Goal: Transaction & Acquisition: Purchase product/service

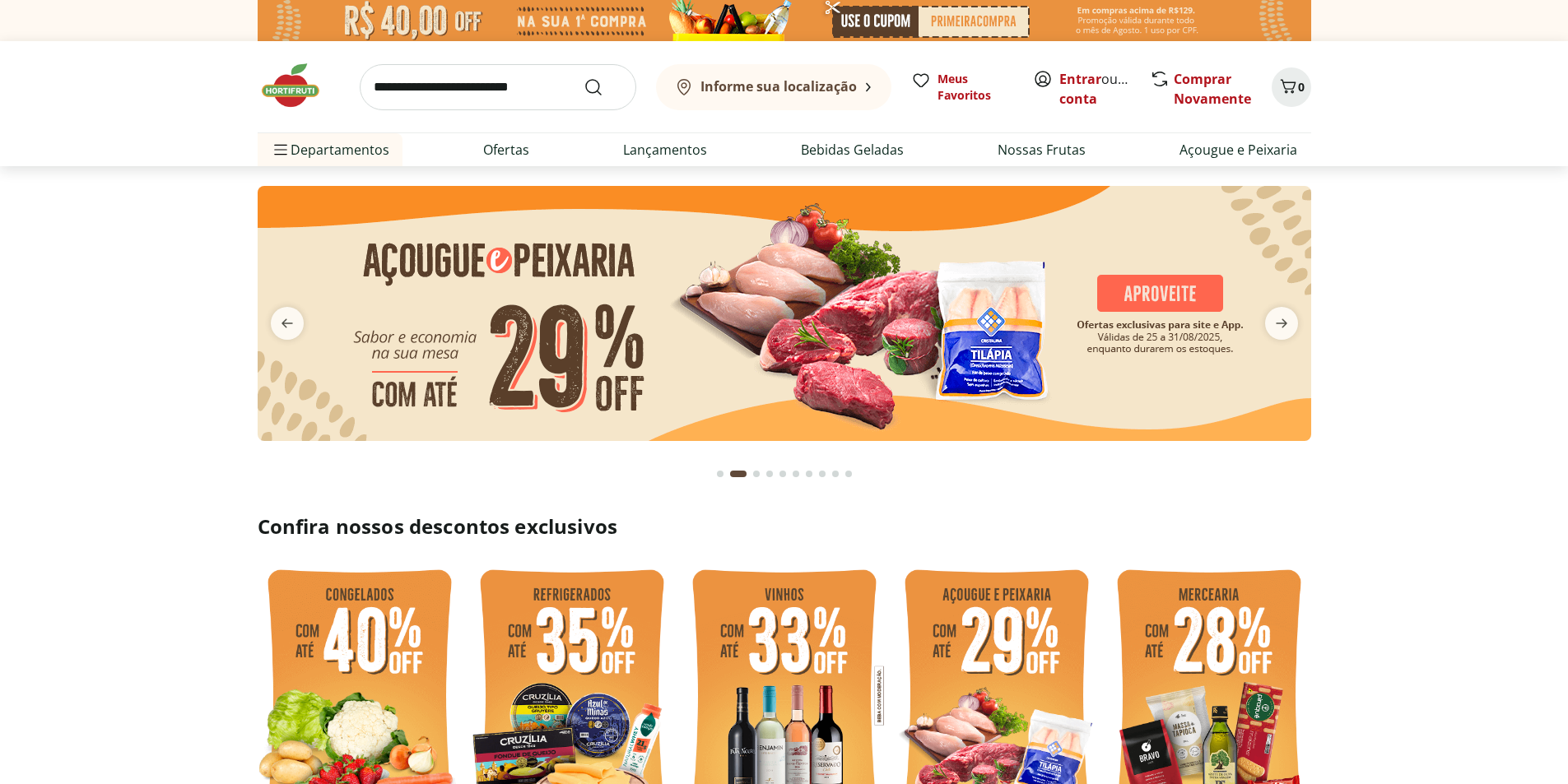
click at [524, 88] on input "search" at bounding box center [498, 86] width 276 height 46
type input "****"
click at [583, 78] on button "Submit Search" at bounding box center [603, 87] width 40 height 19
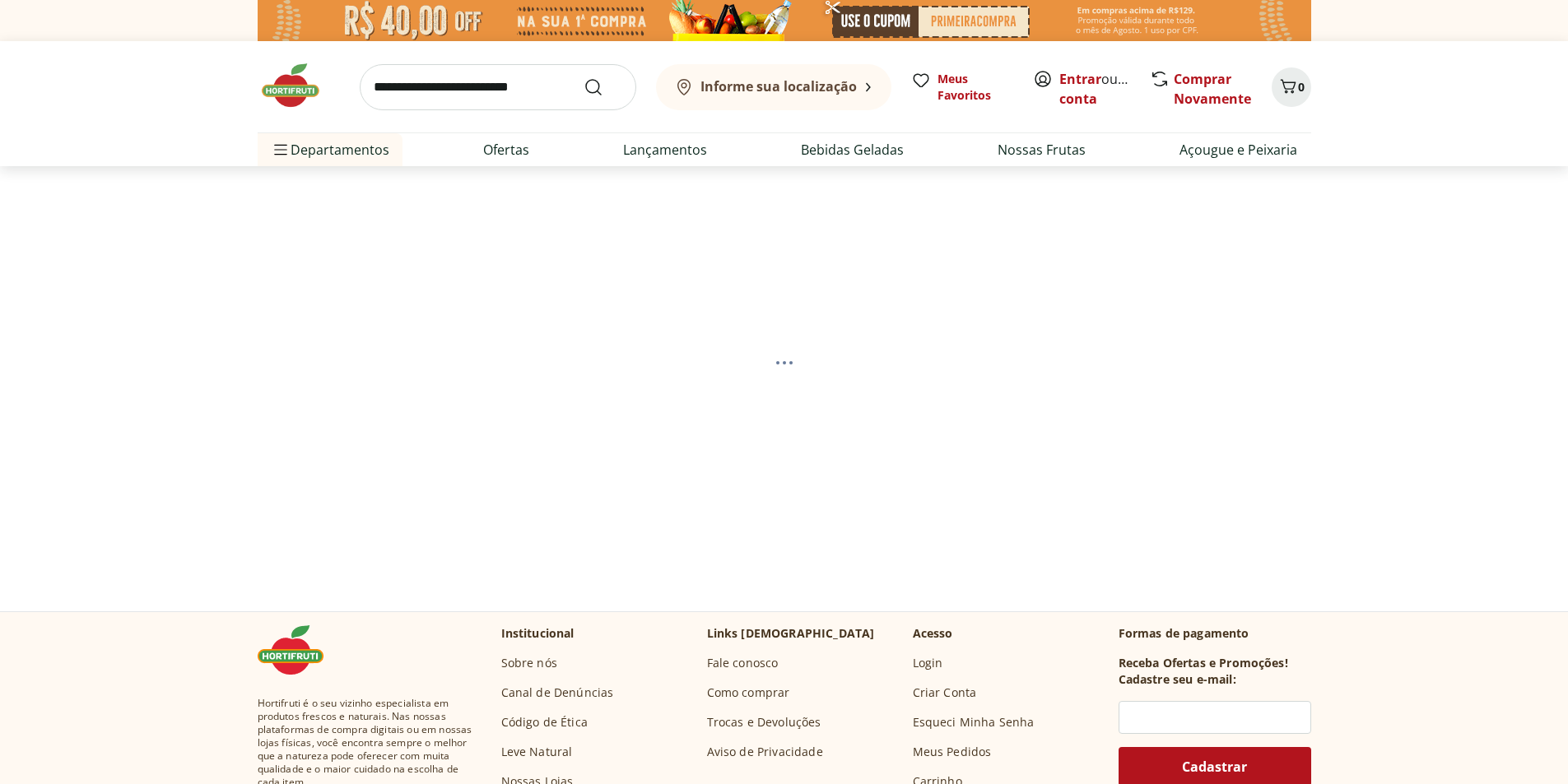
select select "**********"
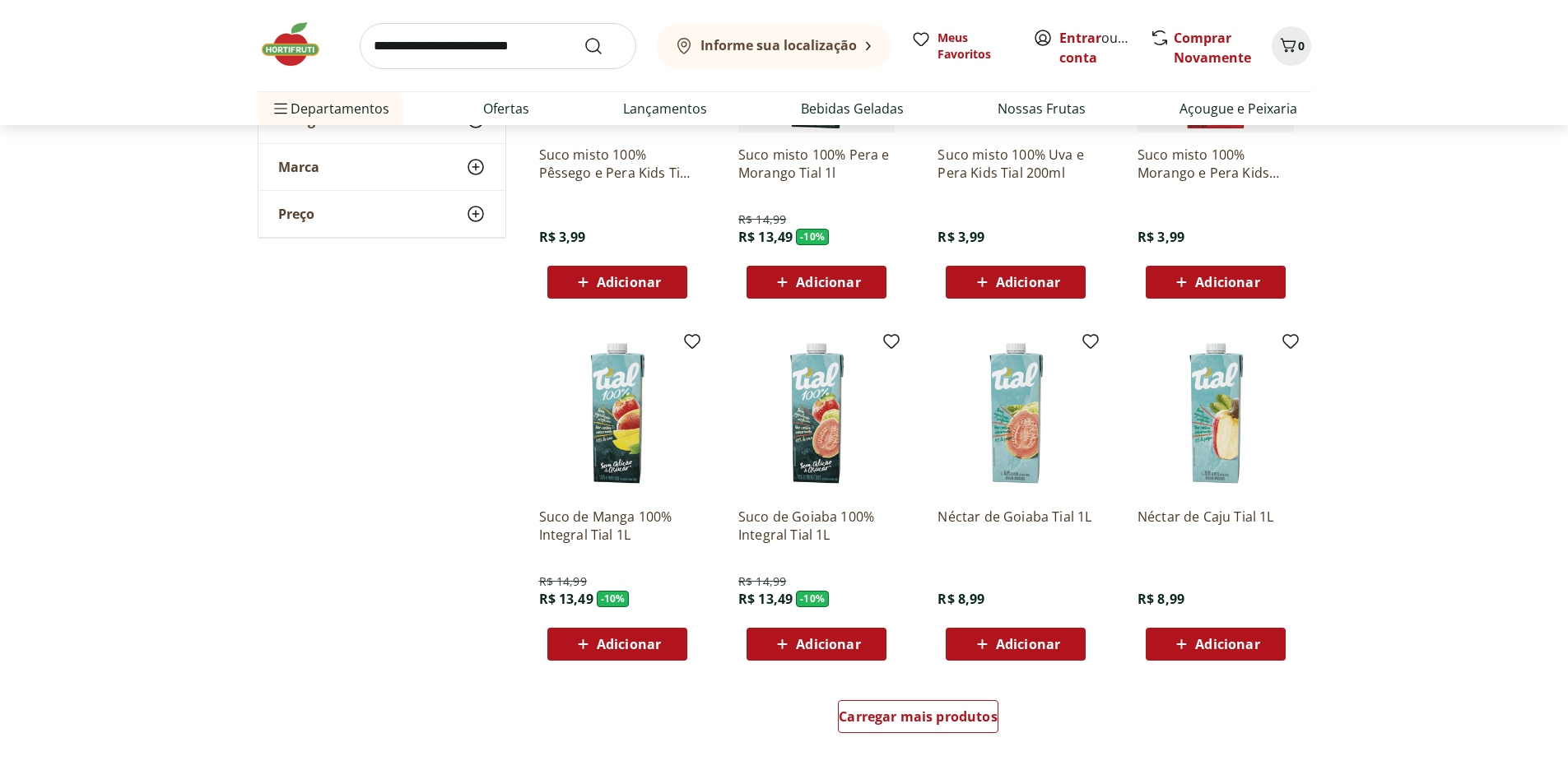
scroll to position [823, 0]
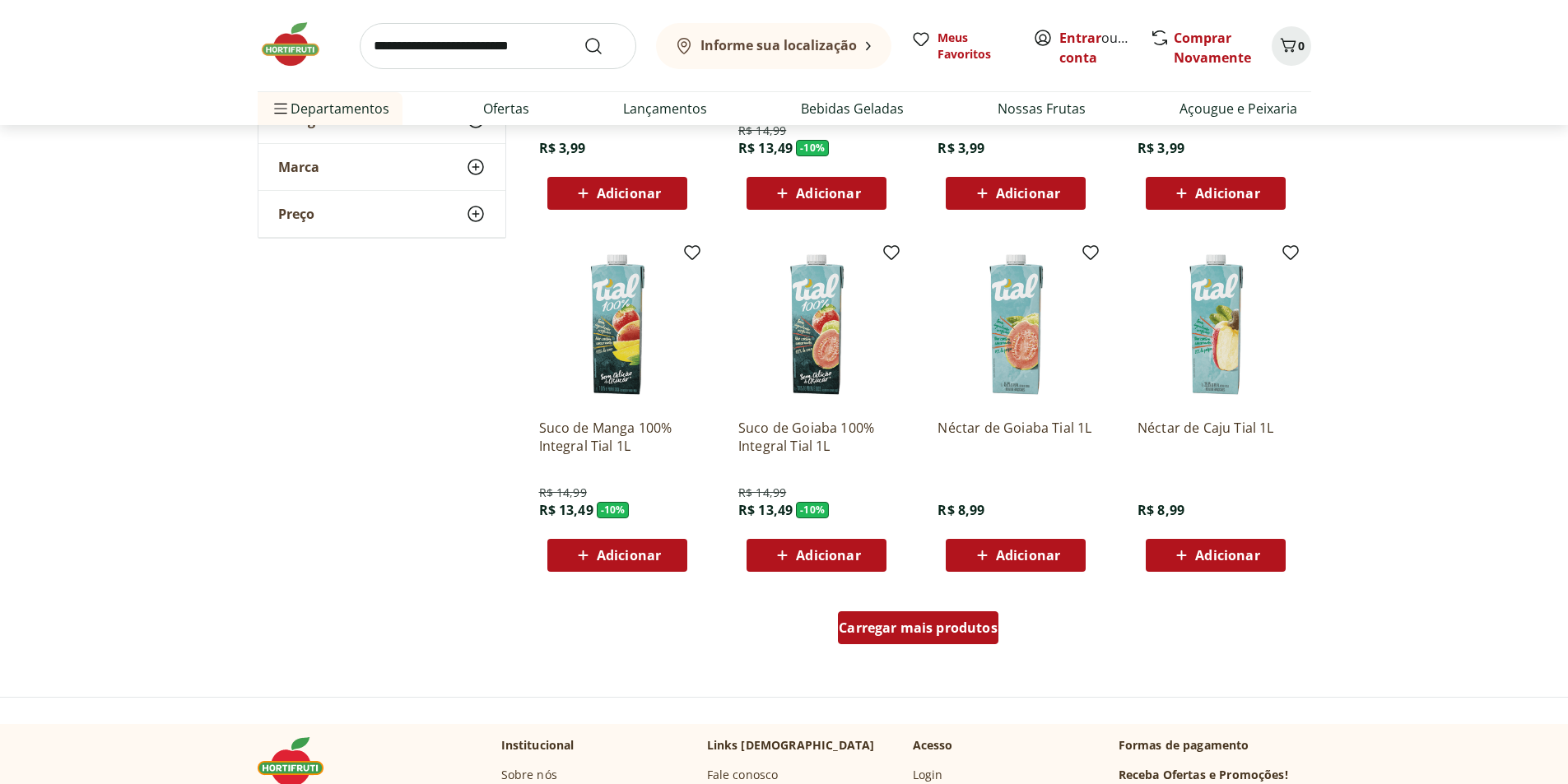
click at [963, 622] on span "Carregar mais produtos" at bounding box center [918, 628] width 158 height 14
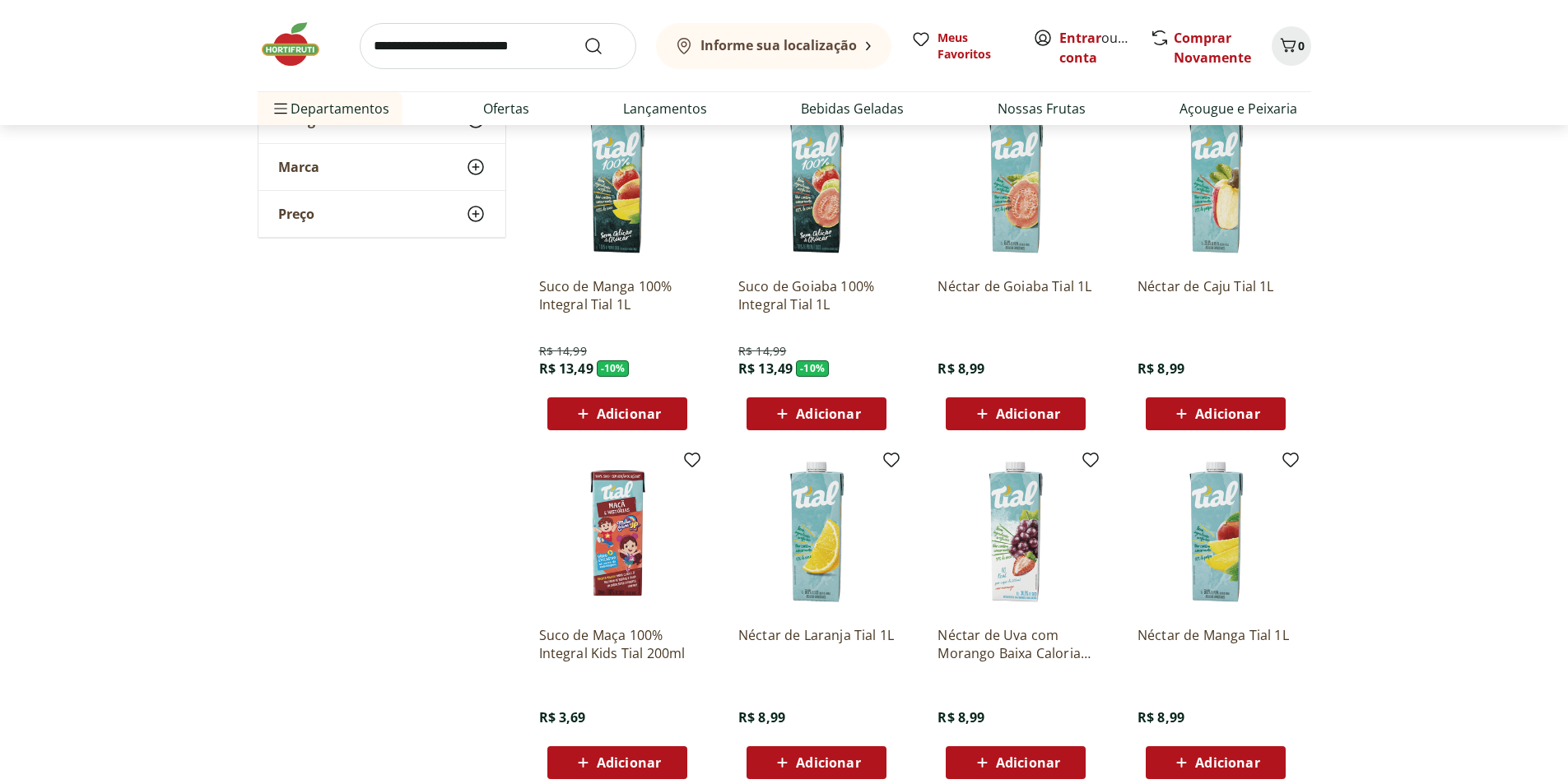
scroll to position [987, 0]
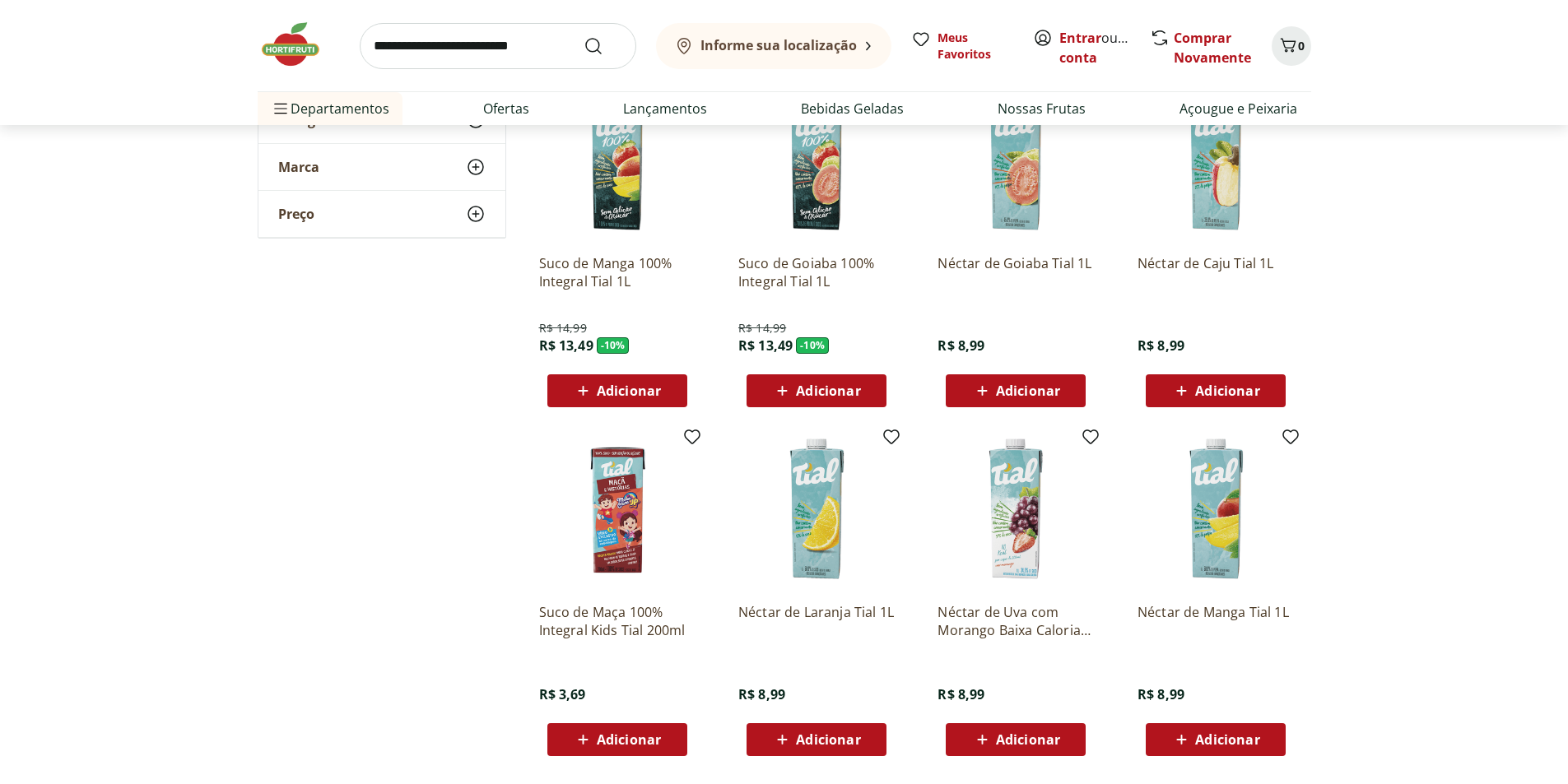
click at [1172, 267] on p "Néctar de Caju Tial 1L" at bounding box center [1215, 272] width 157 height 36
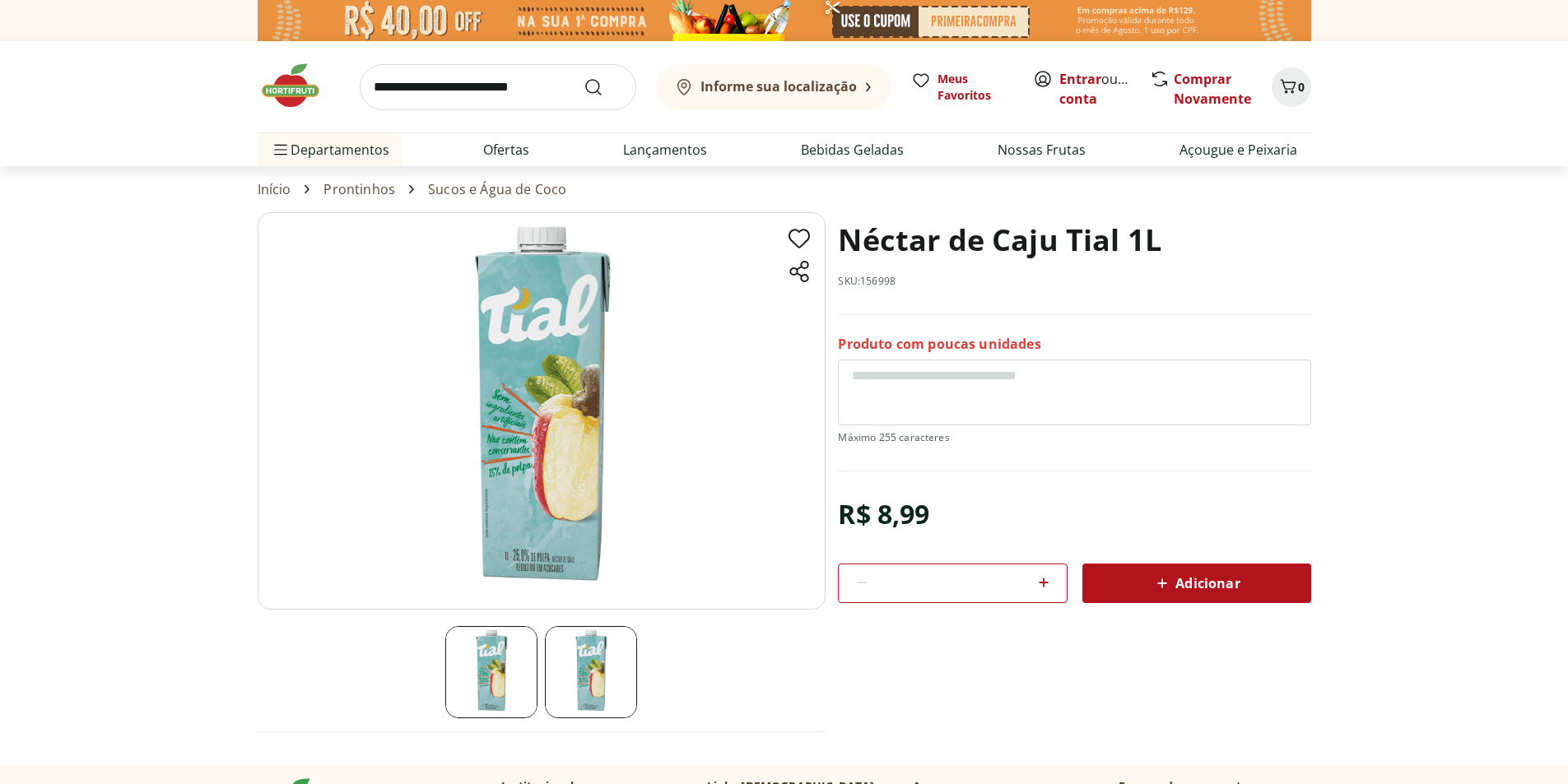
click at [1159, 595] on div "Adicionar" at bounding box center [1197, 583] width 202 height 29
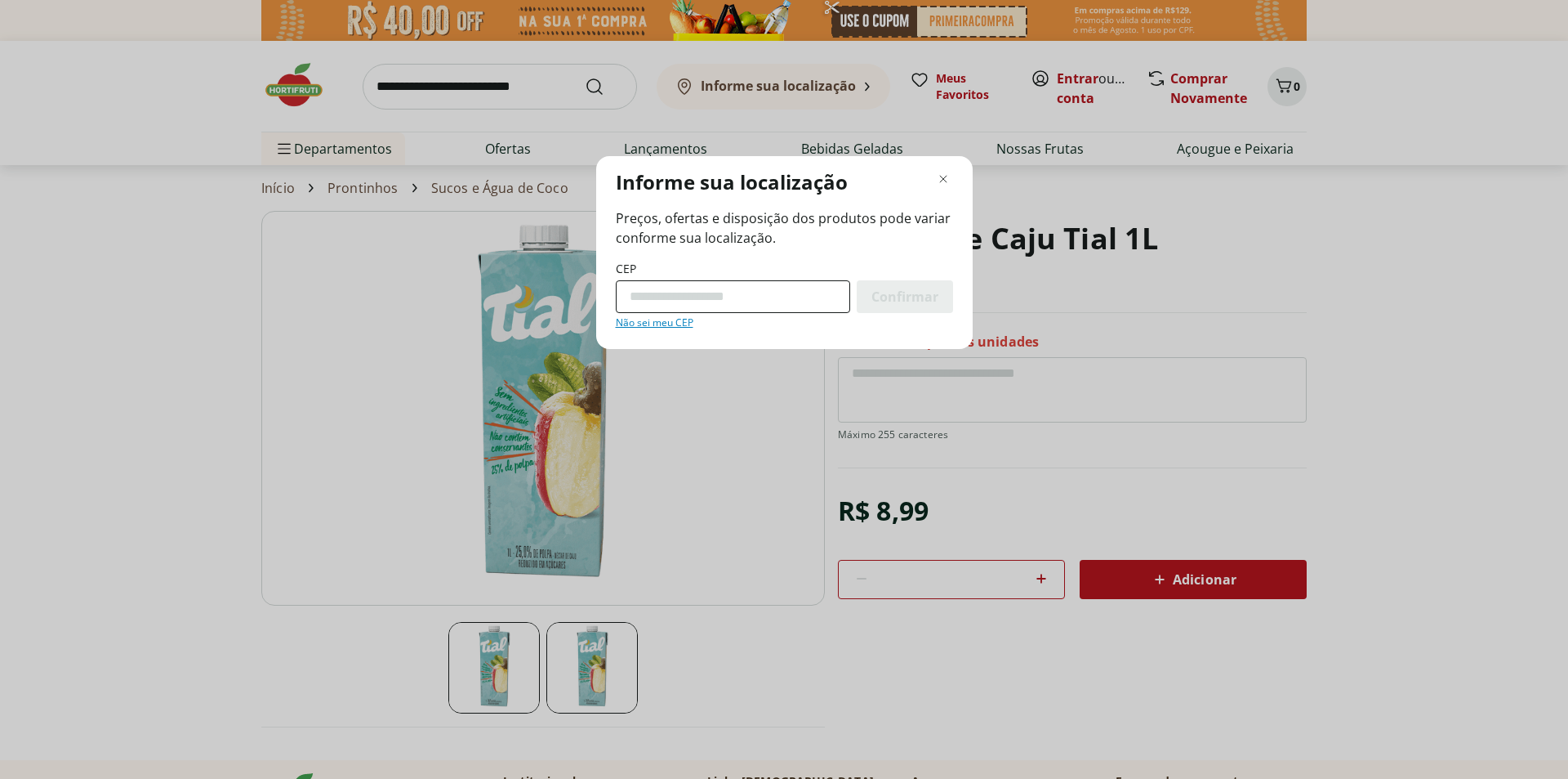
click at [731, 294] on input "CEP" at bounding box center [732, 296] width 234 height 33
type input "*********"
click at [895, 303] on span "Confirmar" at bounding box center [904, 297] width 67 height 14
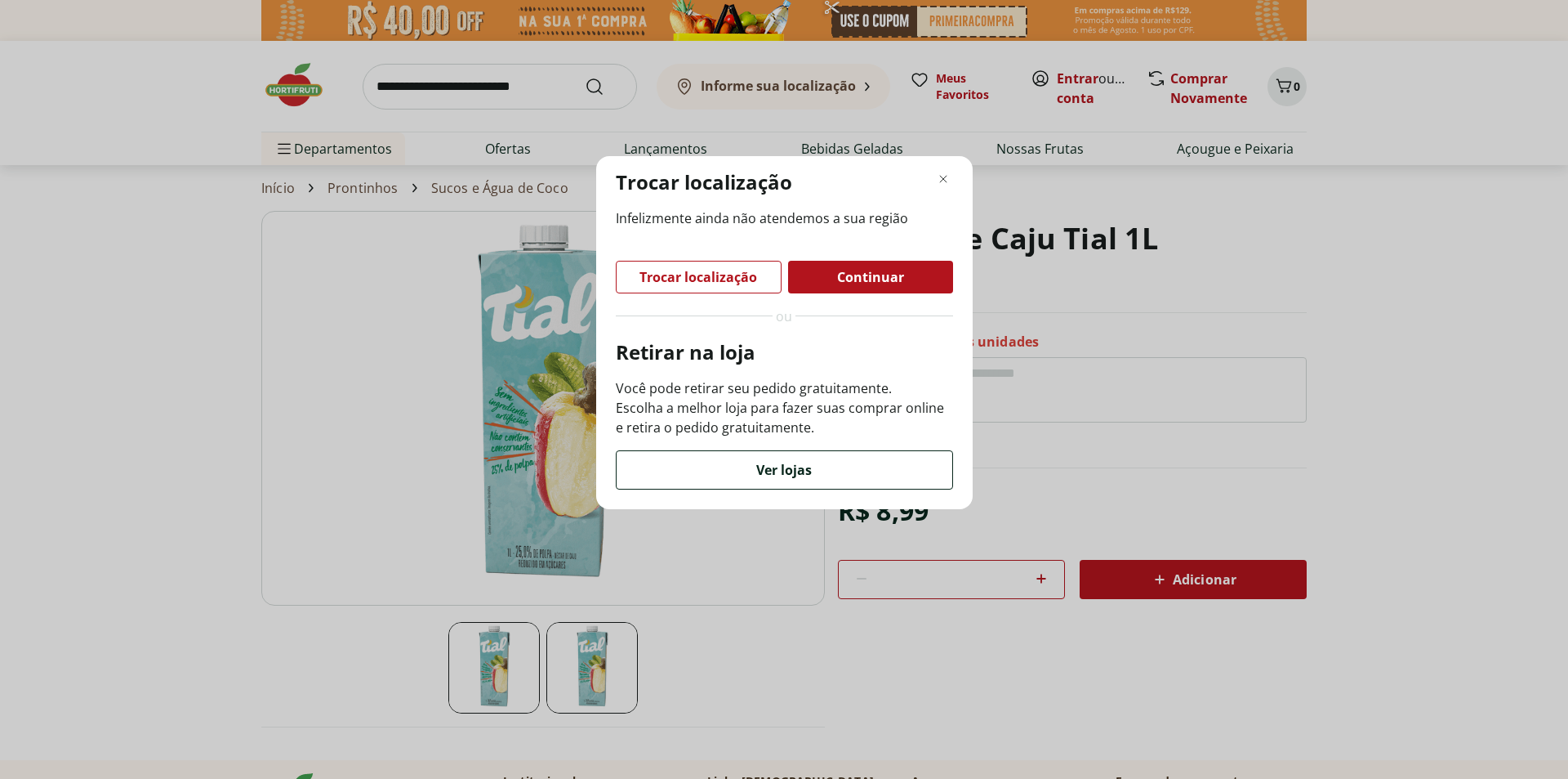
click at [773, 464] on span "Ver lojas" at bounding box center [784, 470] width 56 height 14
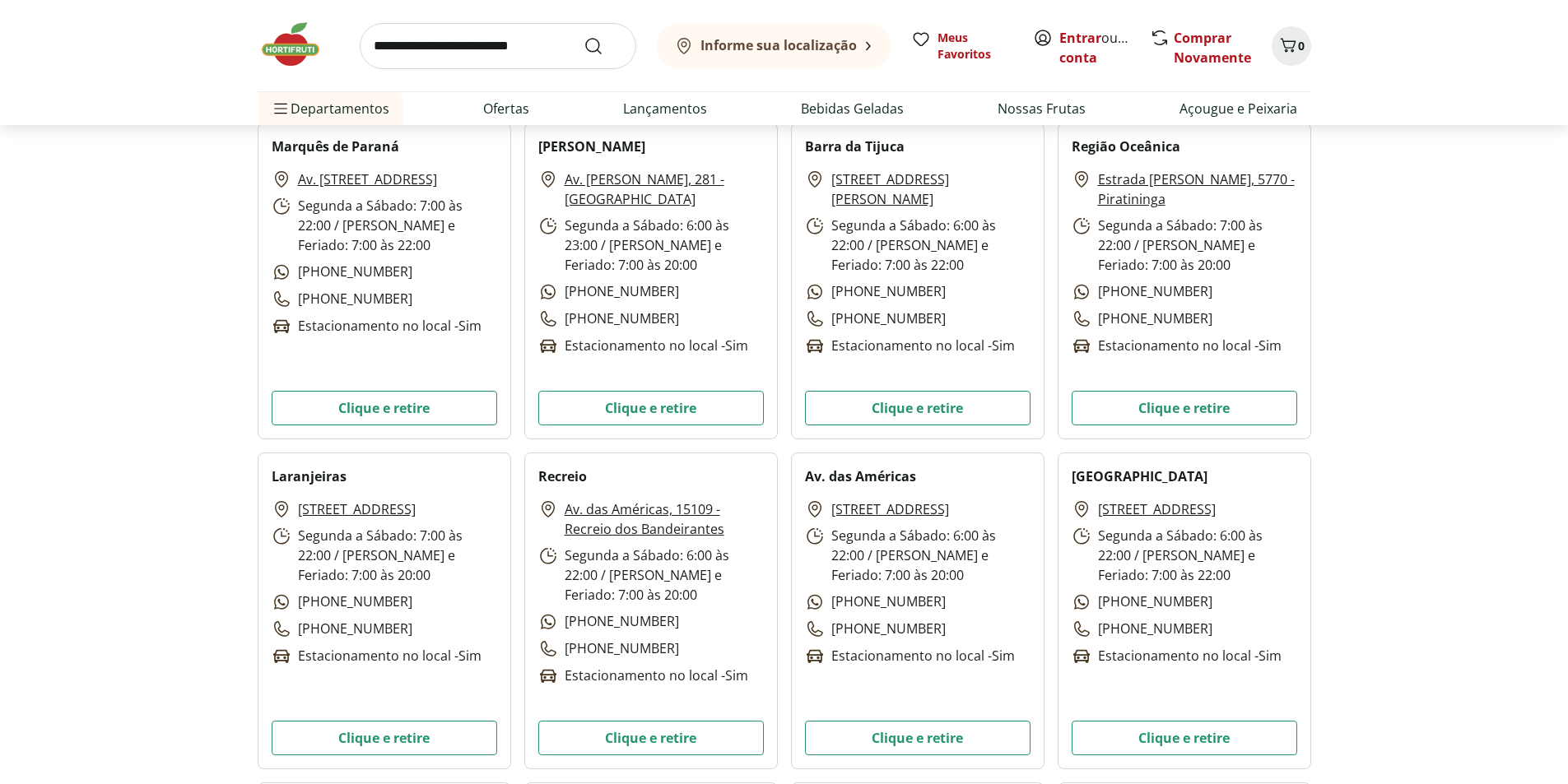
scroll to position [1481, 0]
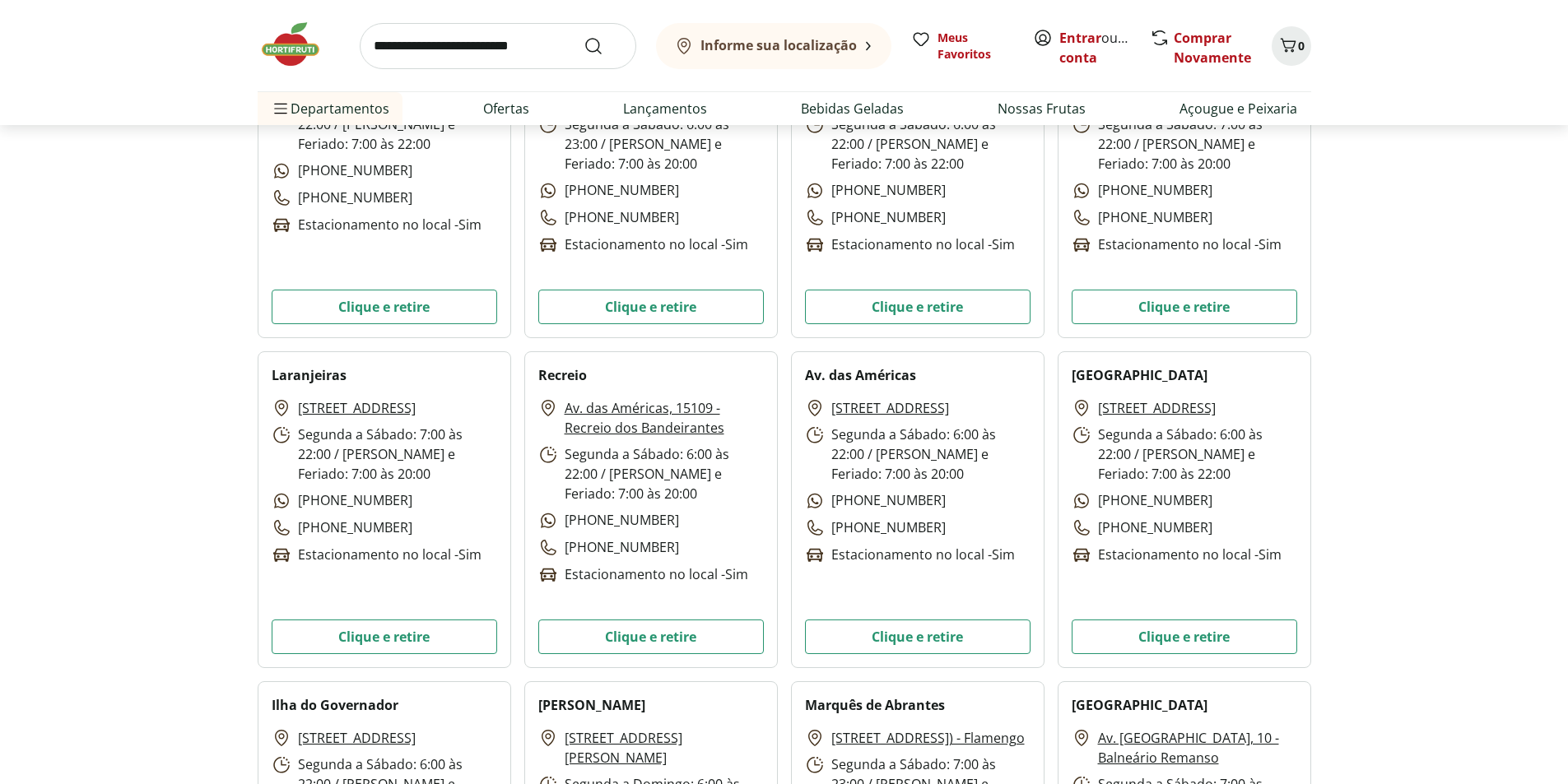
drag, startPoint x: 808, startPoint y: 377, endPoint x: 970, endPoint y: 410, distance: 165.3
click at [970, 410] on div "[STREET_ADDRESS] Segunda a Sábado: 6:00 às 22:00 / Domingo e Feriado: 7:00 às 2…" at bounding box center [918, 509] width 254 height 317
drag, startPoint x: 534, startPoint y: 374, endPoint x: 711, endPoint y: 409, distance: 180.4
click at [711, 409] on div "Recreio [STREET_ADDRESS] Segunda a Sábado: 6:00 às 22:00 / [PERSON_NAME] e Feri…" at bounding box center [650, 509] width 254 height 317
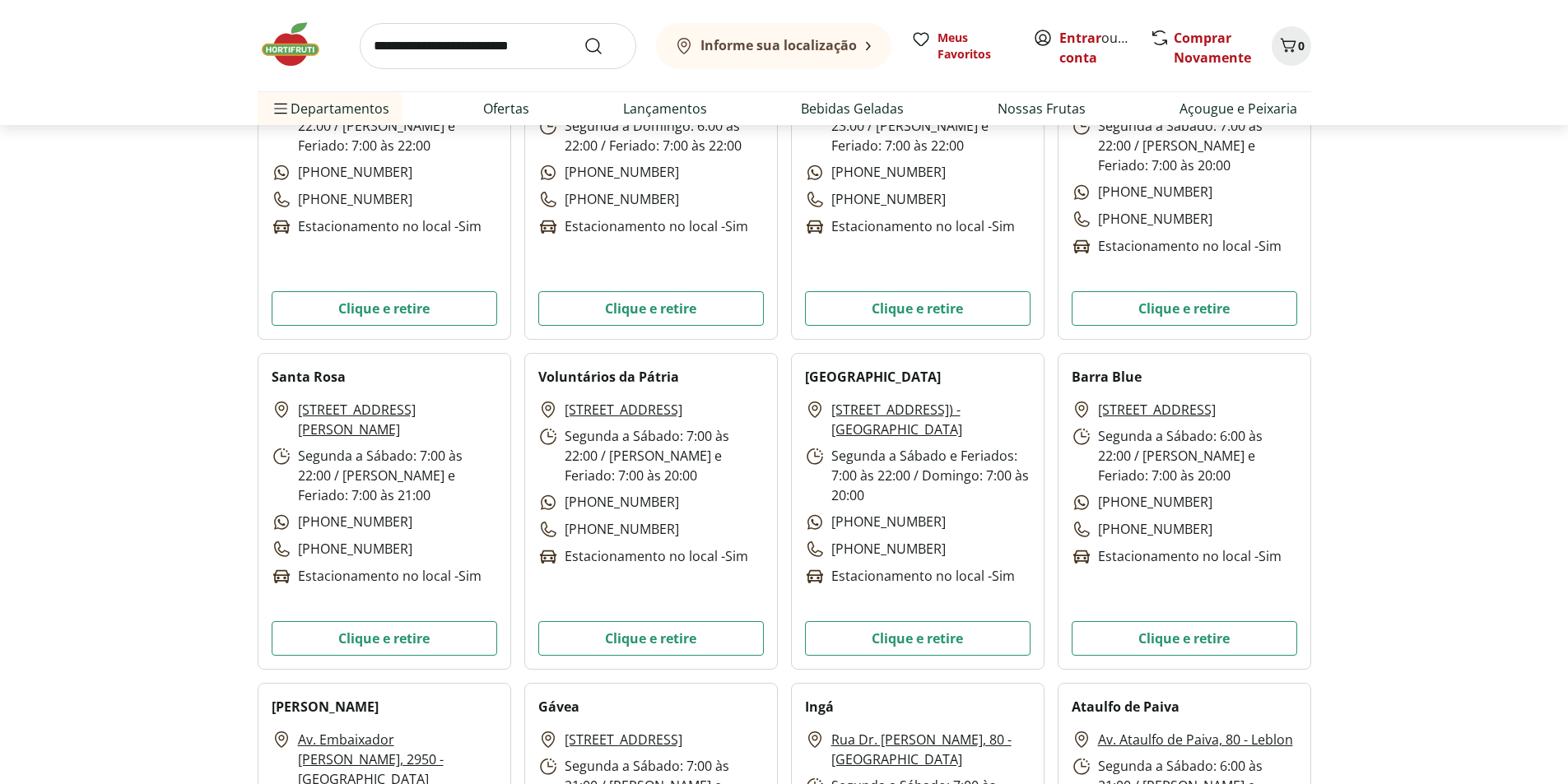
scroll to position [2221, 0]
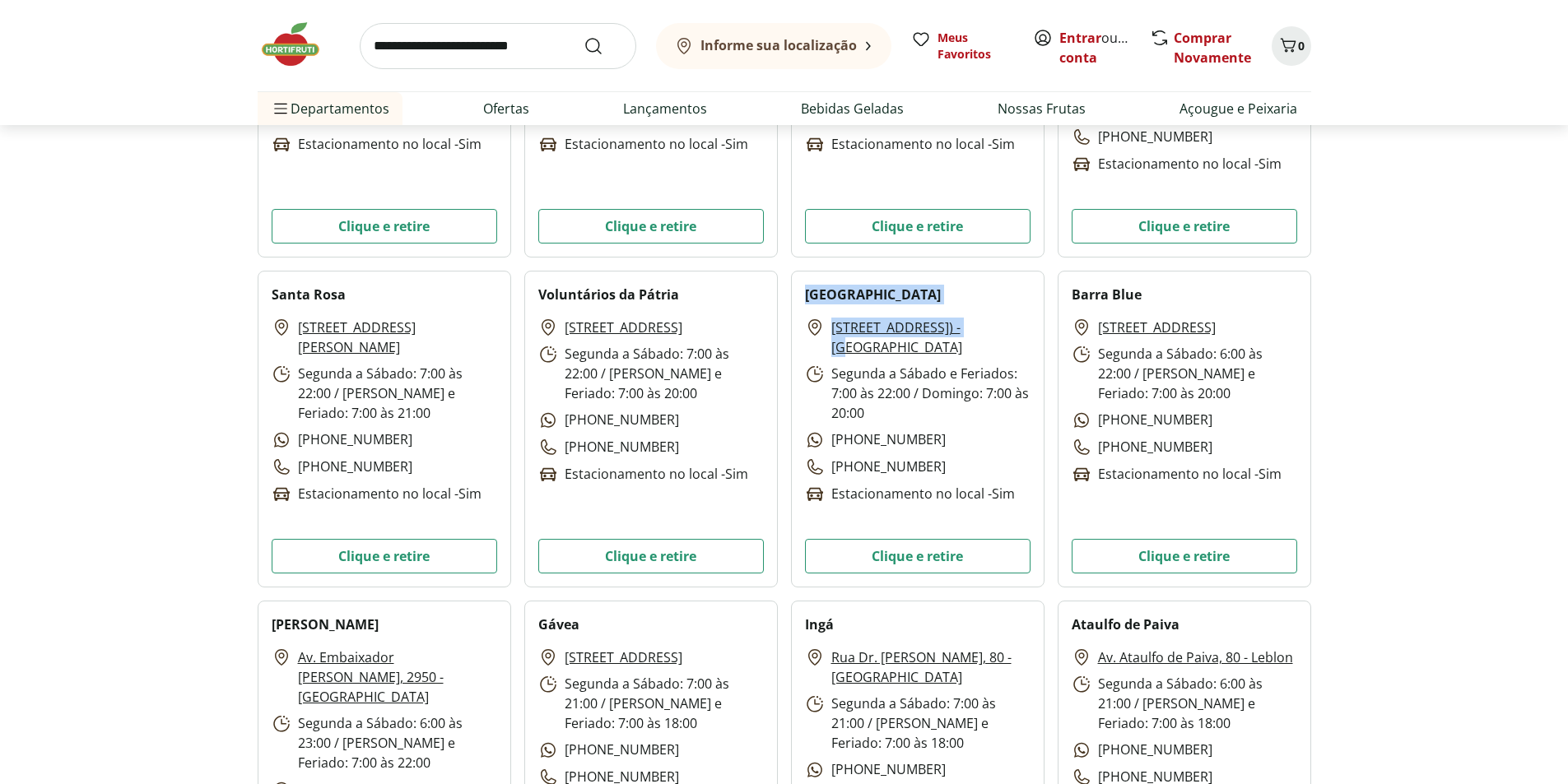
drag, startPoint x: 805, startPoint y: 292, endPoint x: 972, endPoint y: 327, distance: 170.6
click at [972, 327] on div "Barra Garden [STREET_ADDRESS]) - [GEOGRAPHIC_DATA] Segunda a Sábado e Feriados:…" at bounding box center [918, 429] width 254 height 317
click at [967, 553] on button "Clique e retire" at bounding box center [918, 556] width 226 height 35
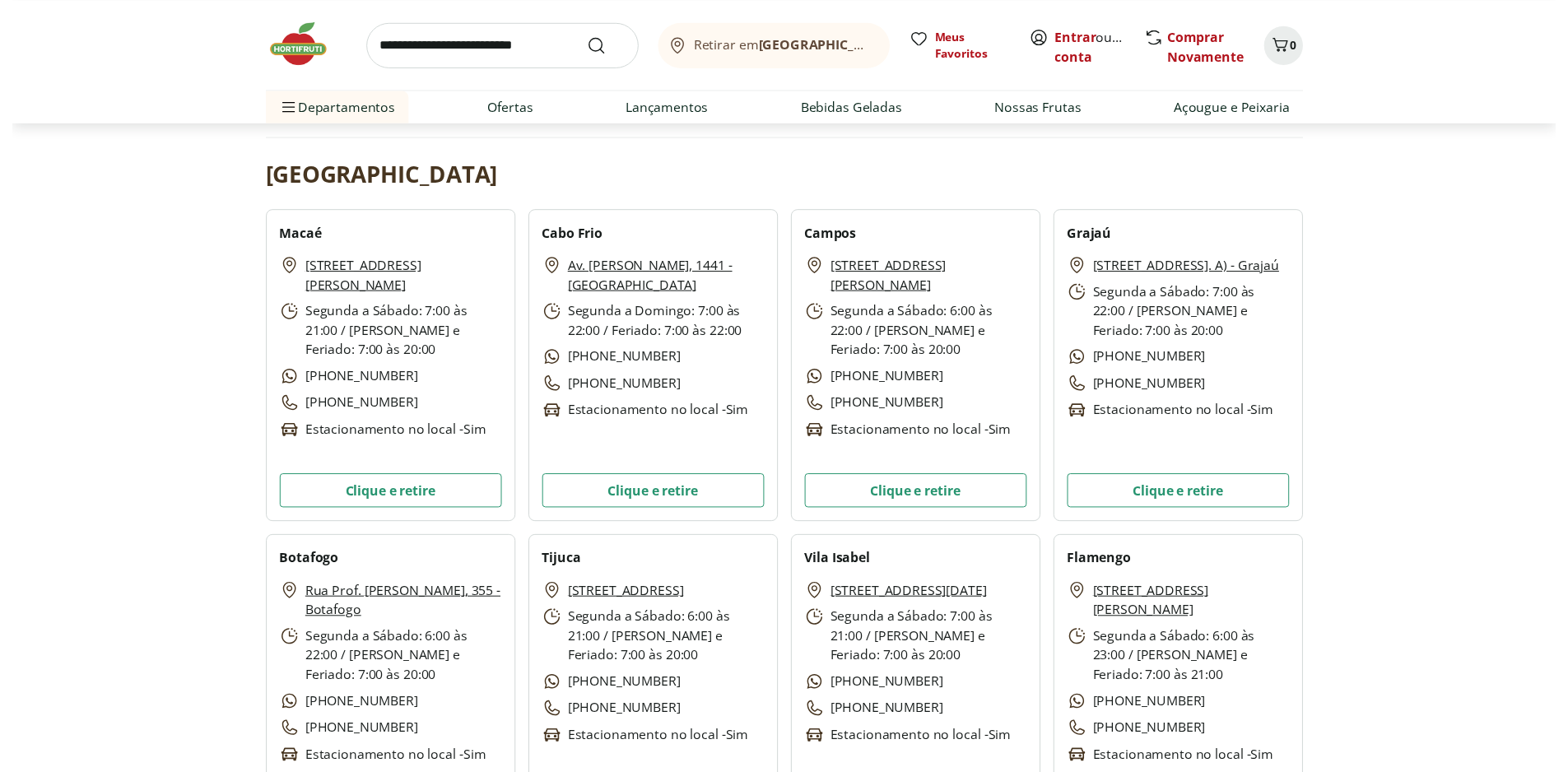
scroll to position [0, 0]
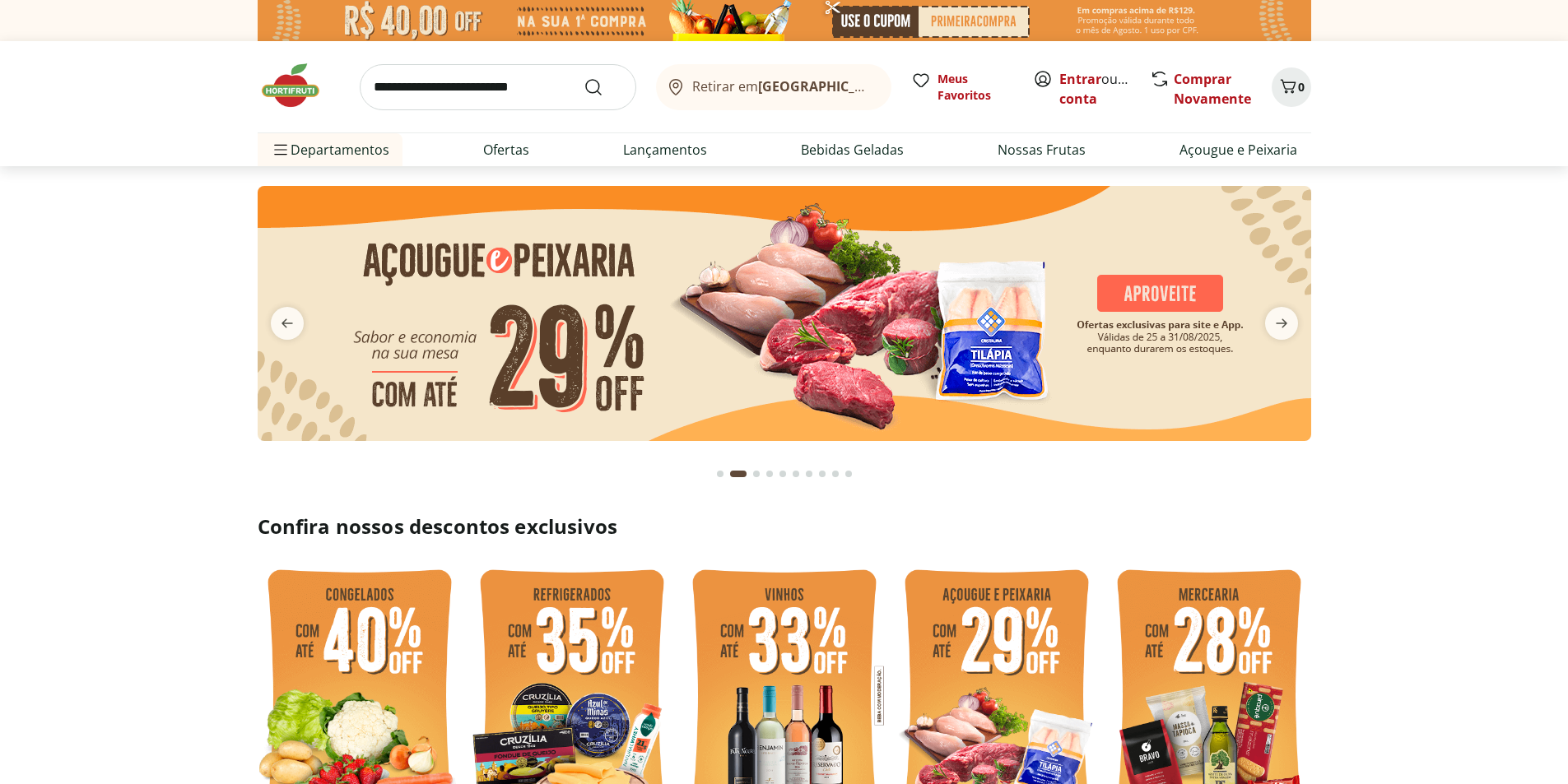
click at [544, 82] on input "search" at bounding box center [498, 86] width 276 height 46
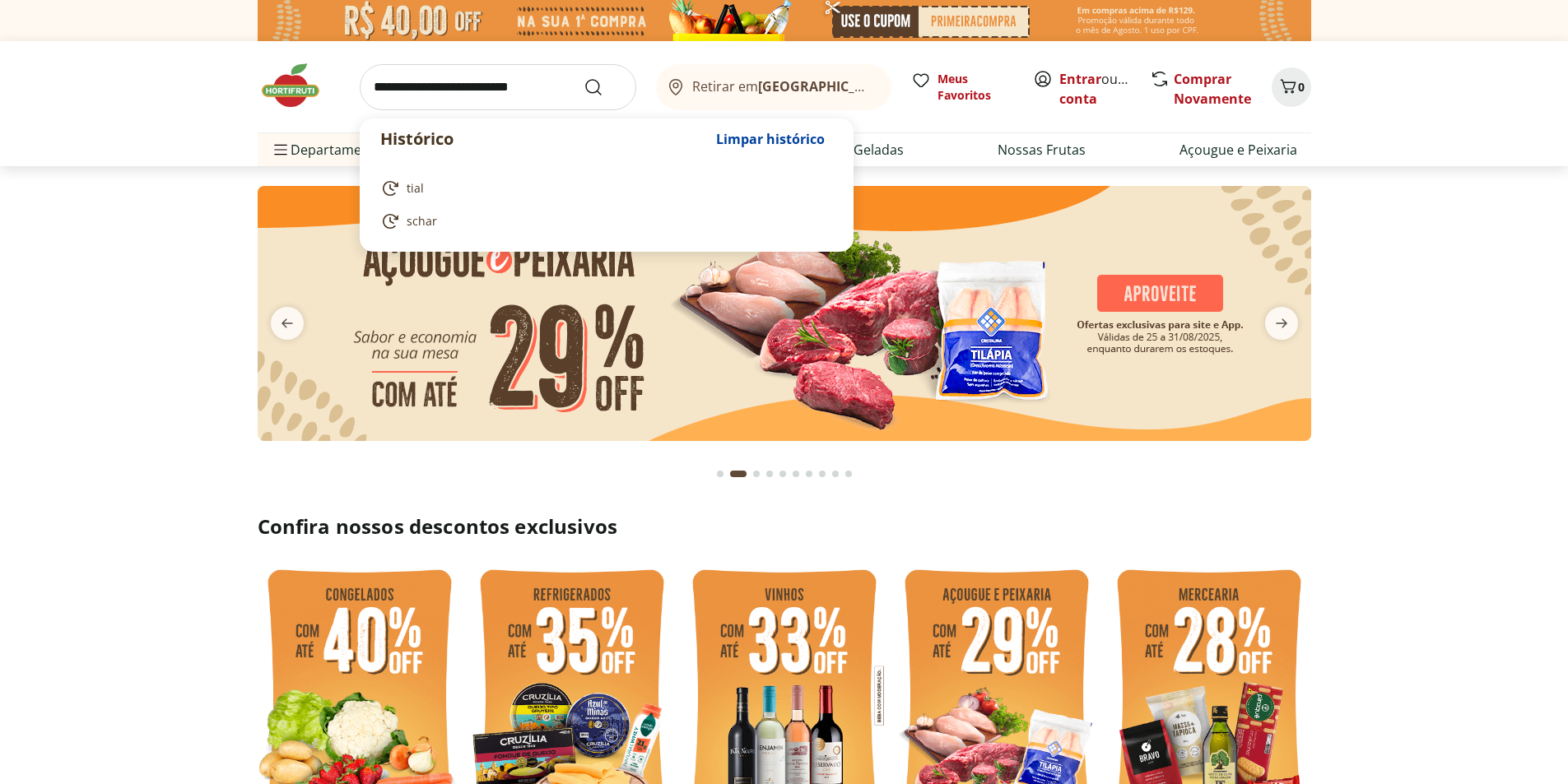
paste input "**********"
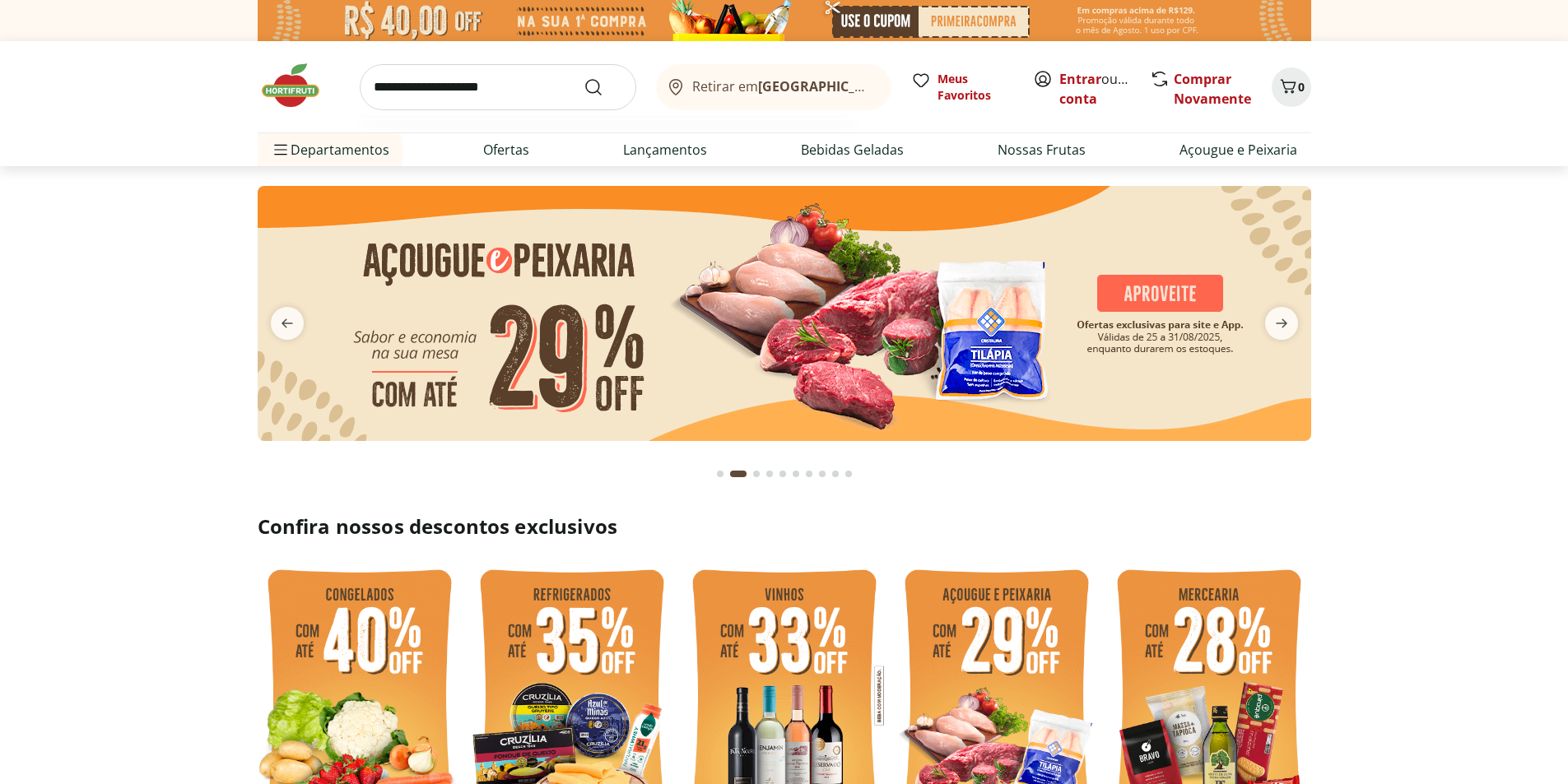
type input "**********"
click at [583, 78] on button "Submit Search" at bounding box center [603, 87] width 40 height 19
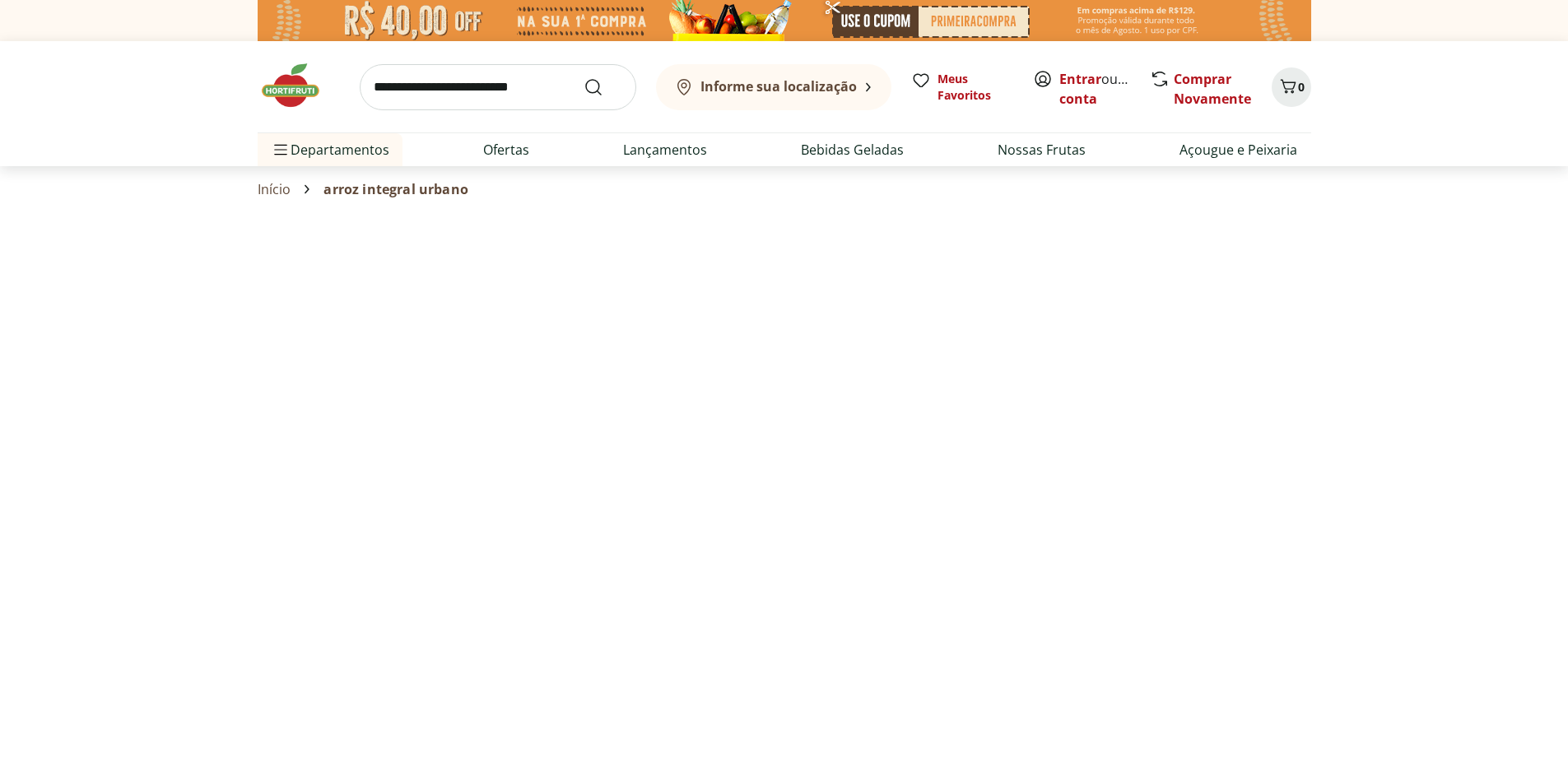
select select "**********"
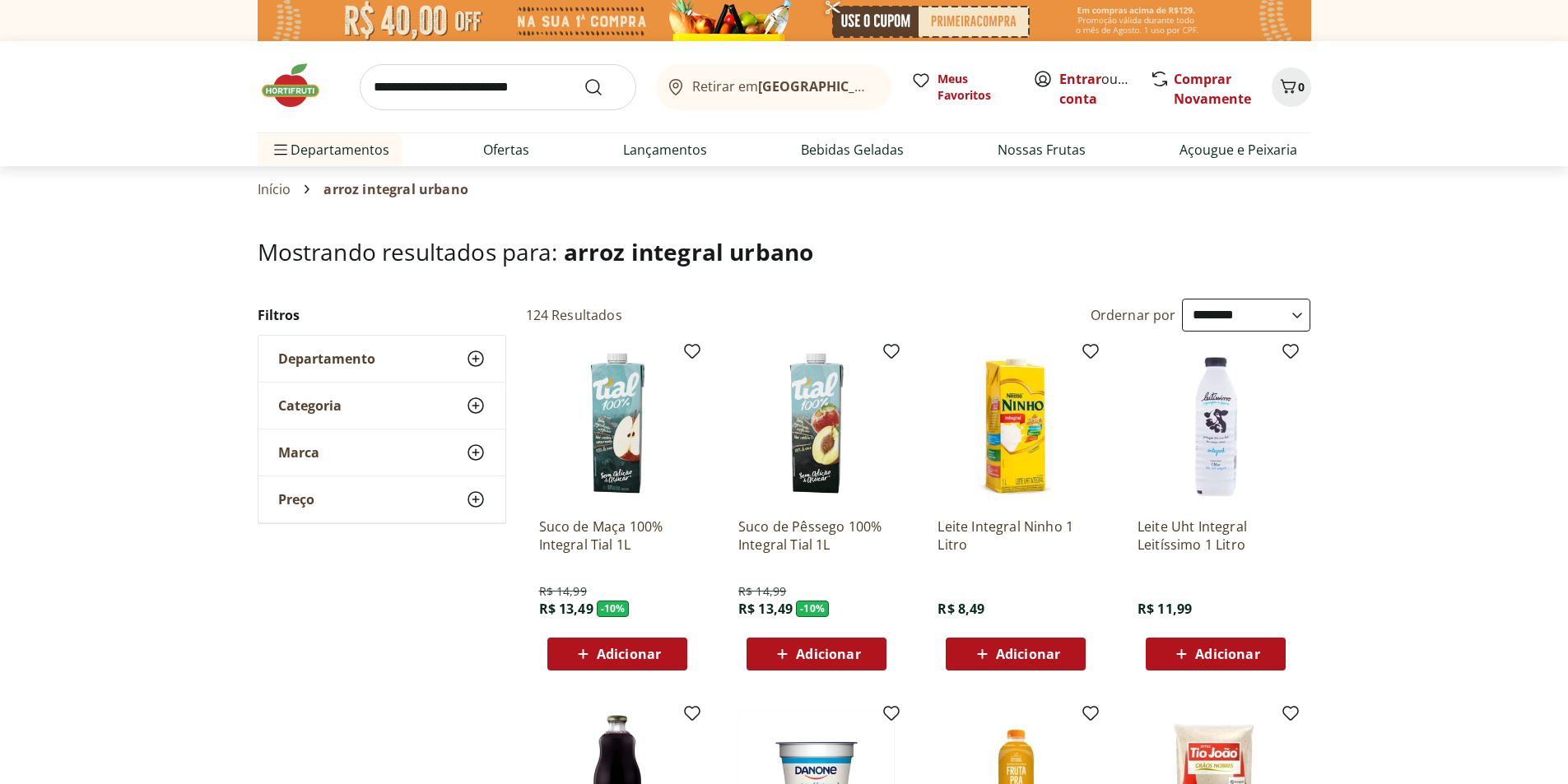
click at [480, 360] on icon at bounding box center [475, 358] width 19 height 19
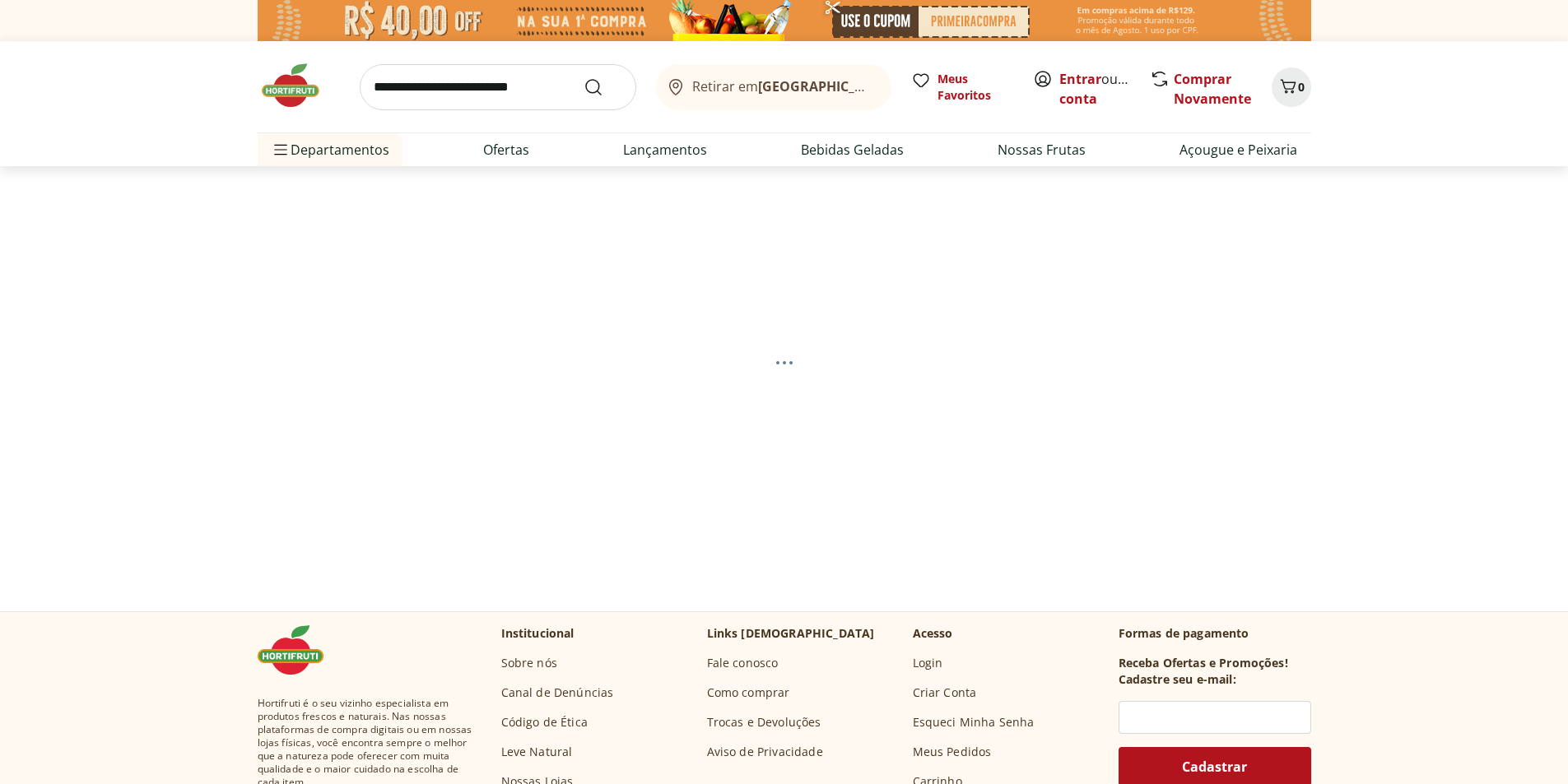
select select "**********"
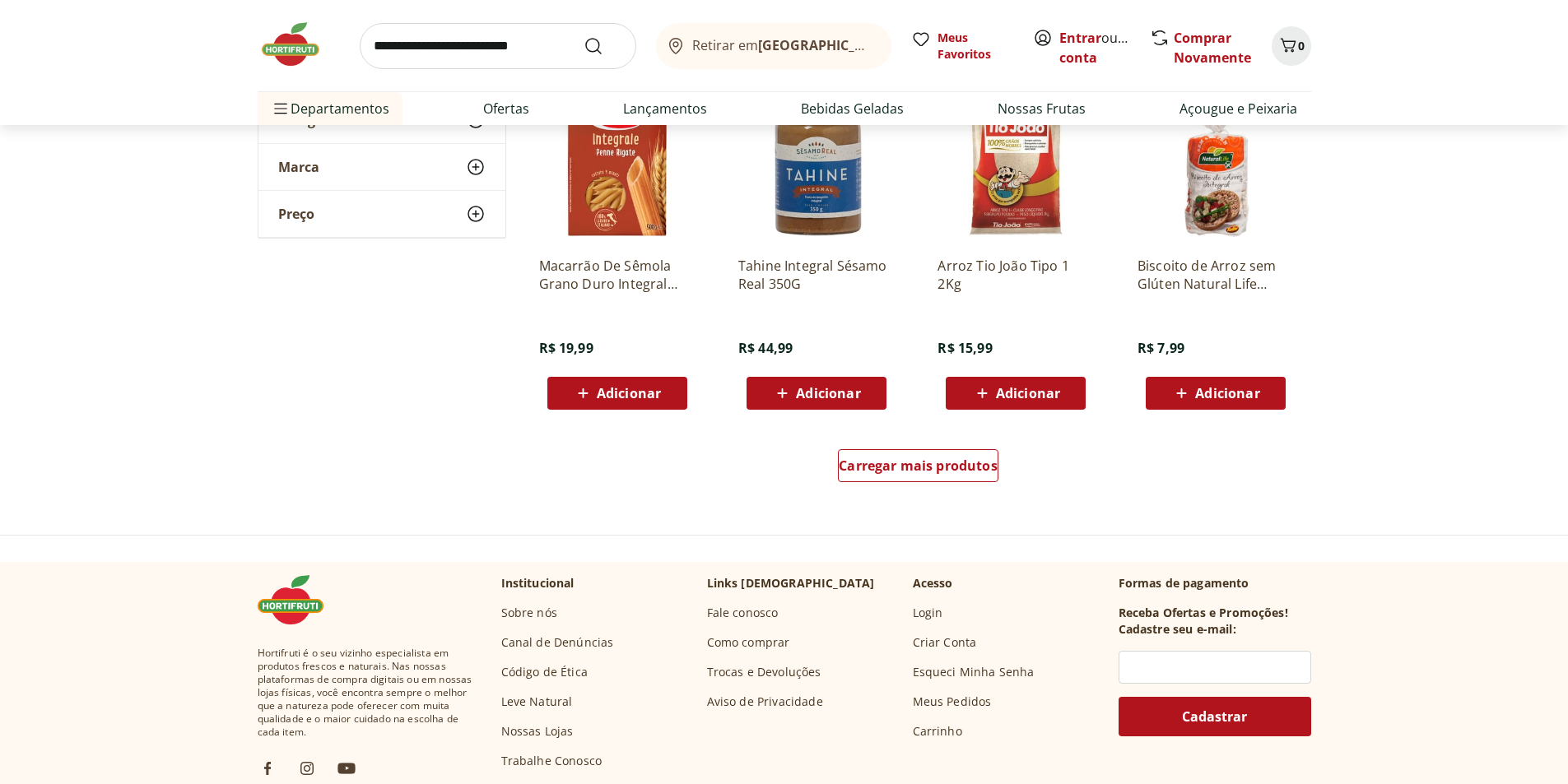
scroll to position [987, 0]
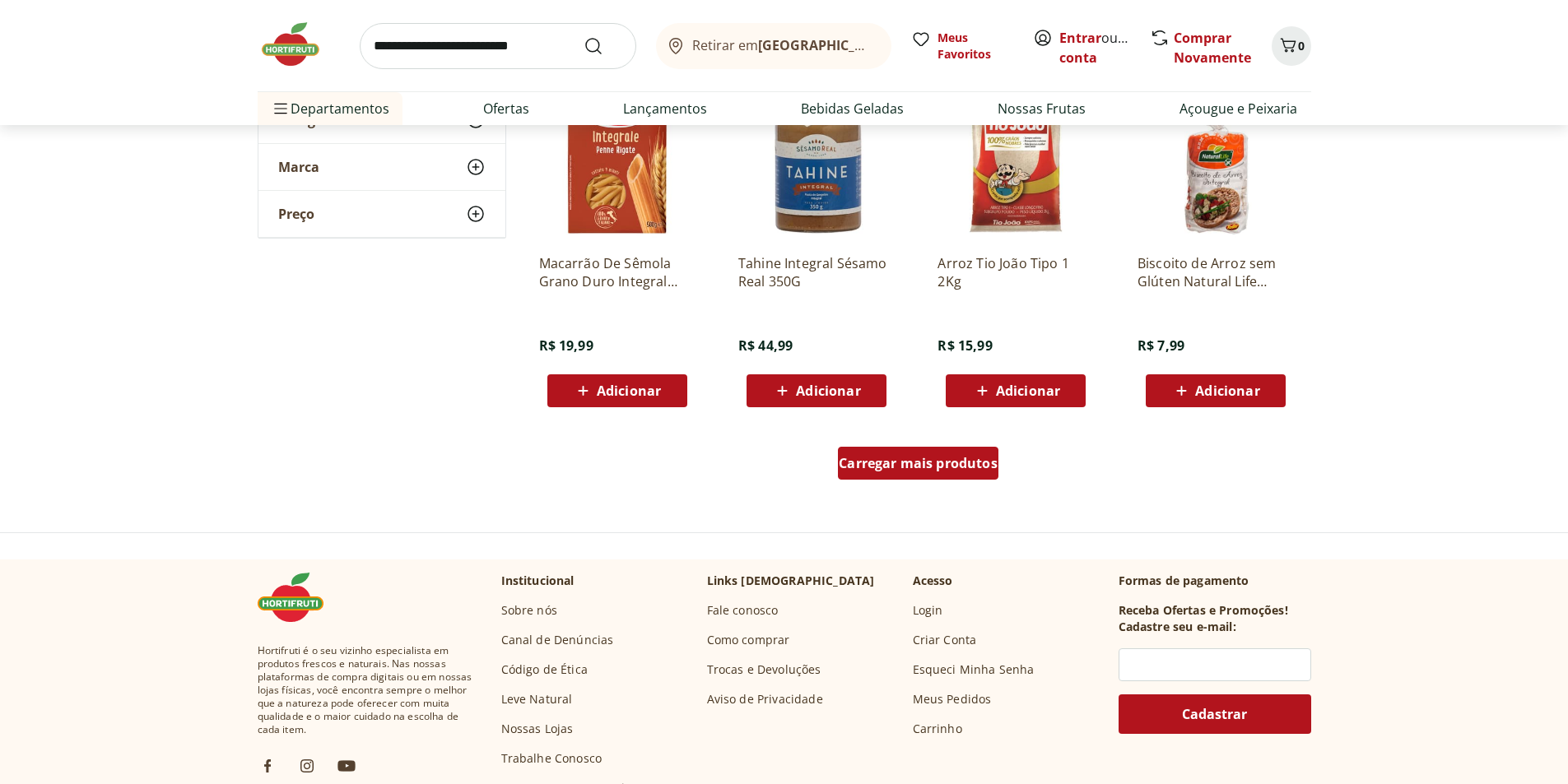
click at [866, 460] on span "Carregar mais produtos" at bounding box center [918, 463] width 158 height 14
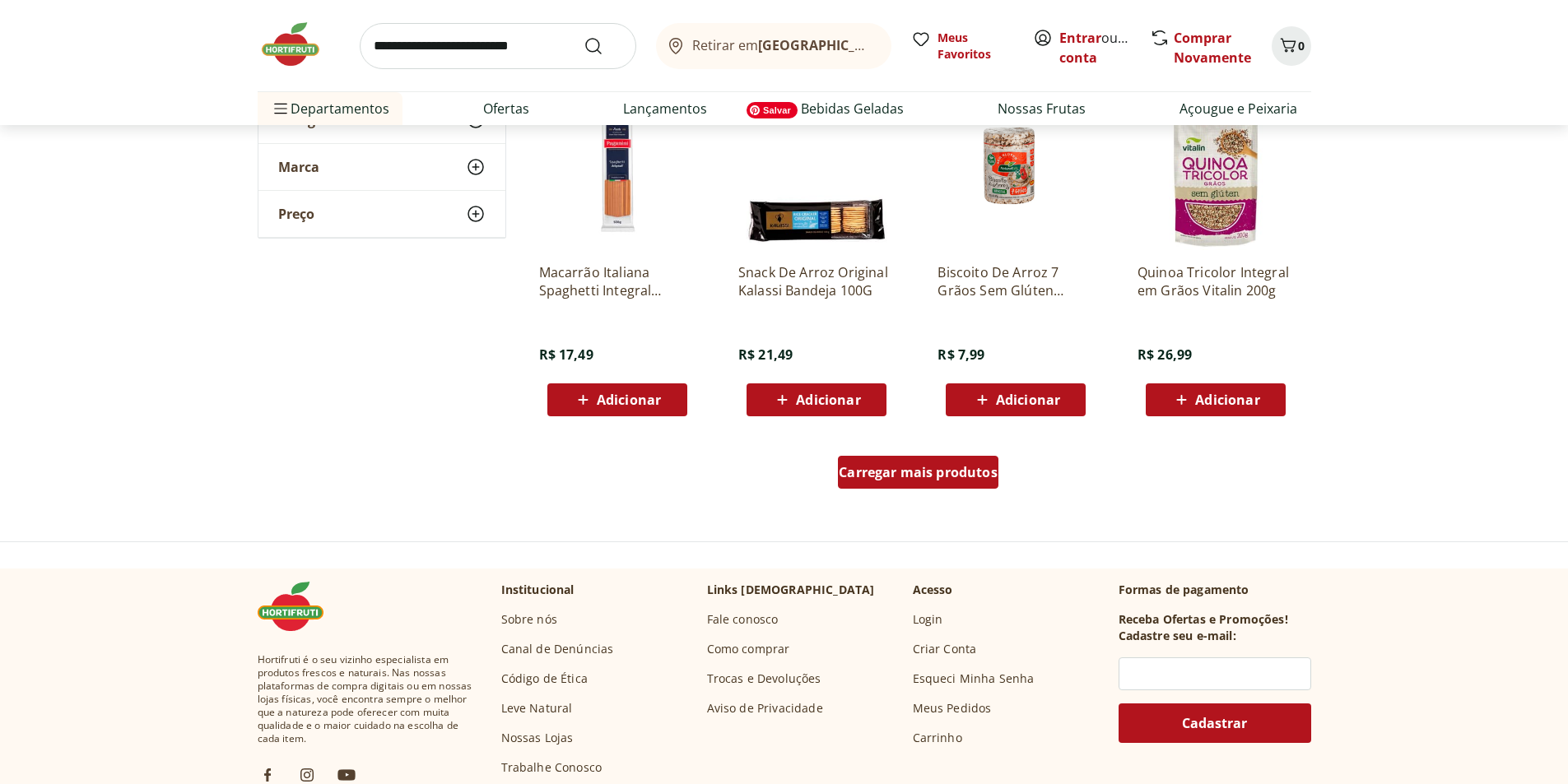
scroll to position [2138, 0]
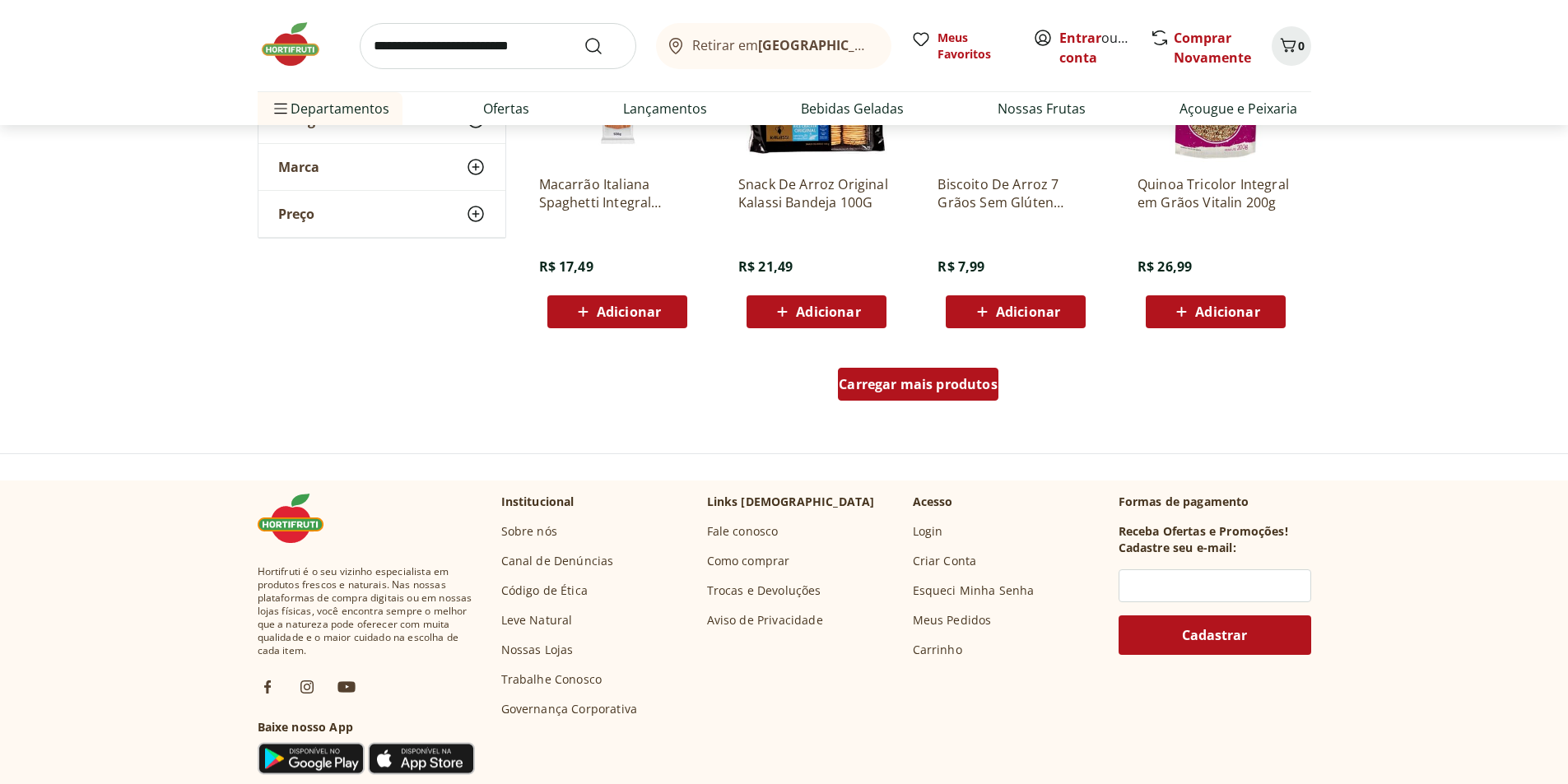
click at [892, 378] on span "Carregar mais produtos" at bounding box center [918, 385] width 158 height 14
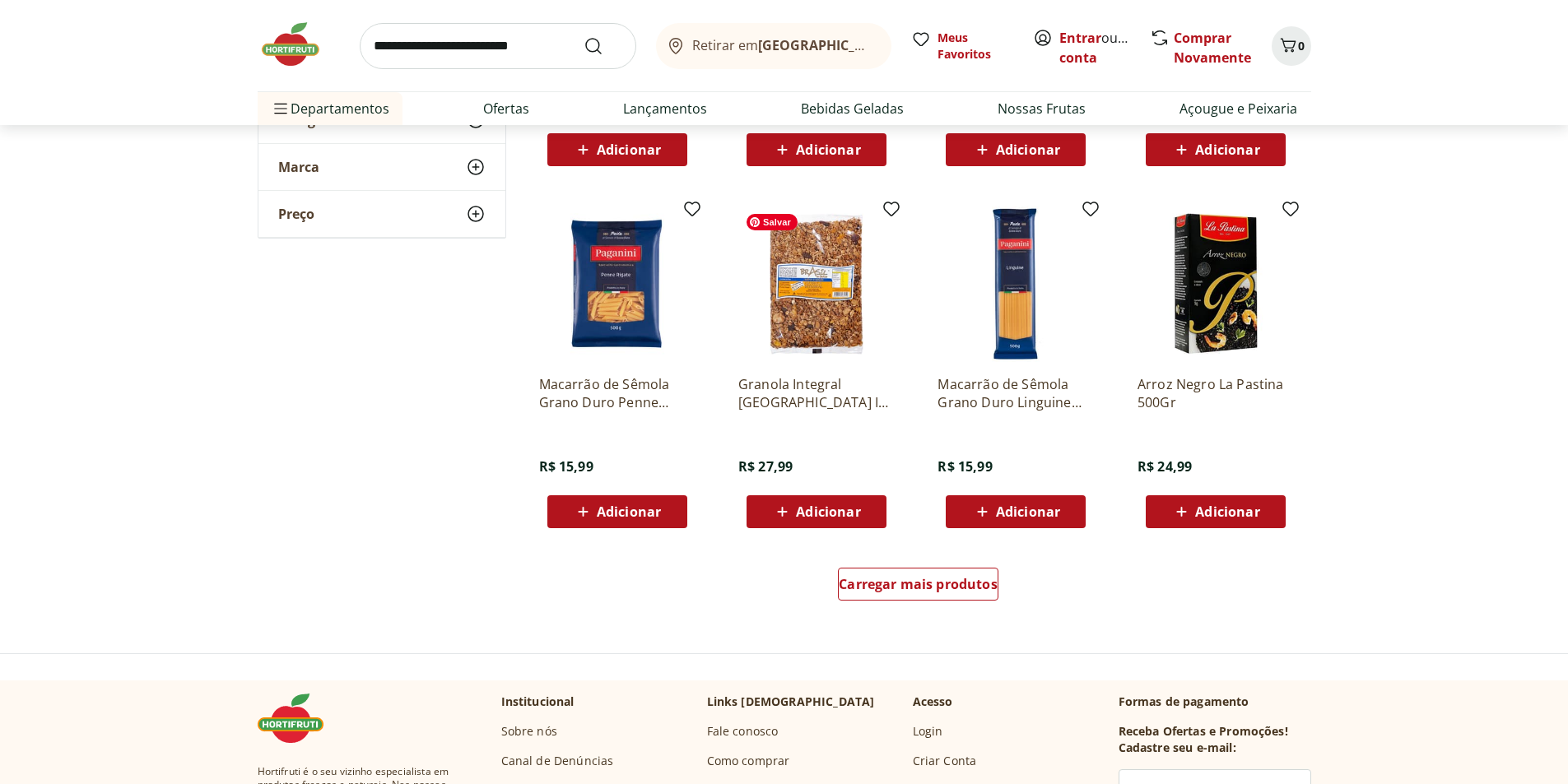
scroll to position [3125, 0]
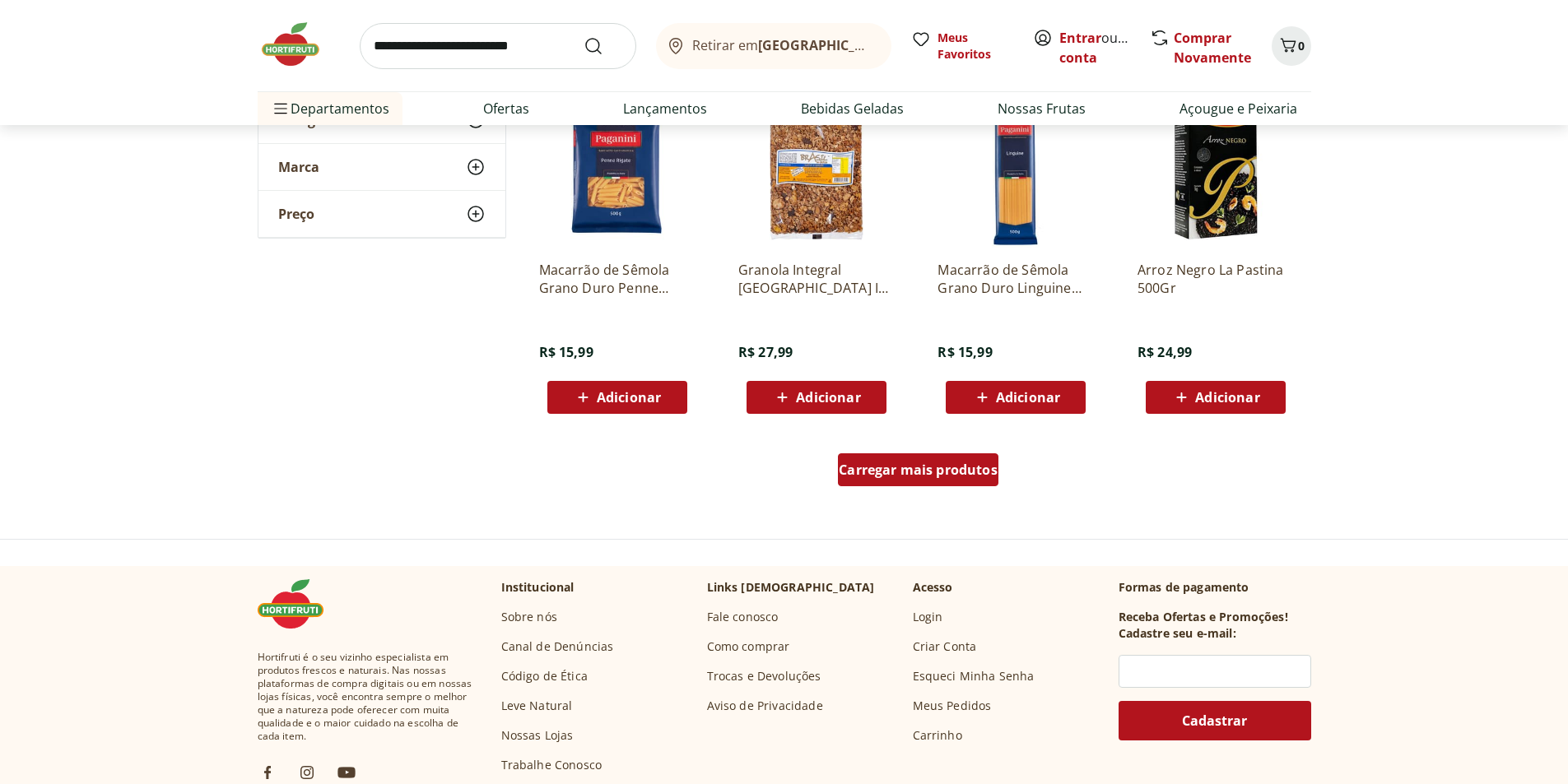
click at [903, 474] on span "Carregar mais produtos" at bounding box center [918, 470] width 158 height 14
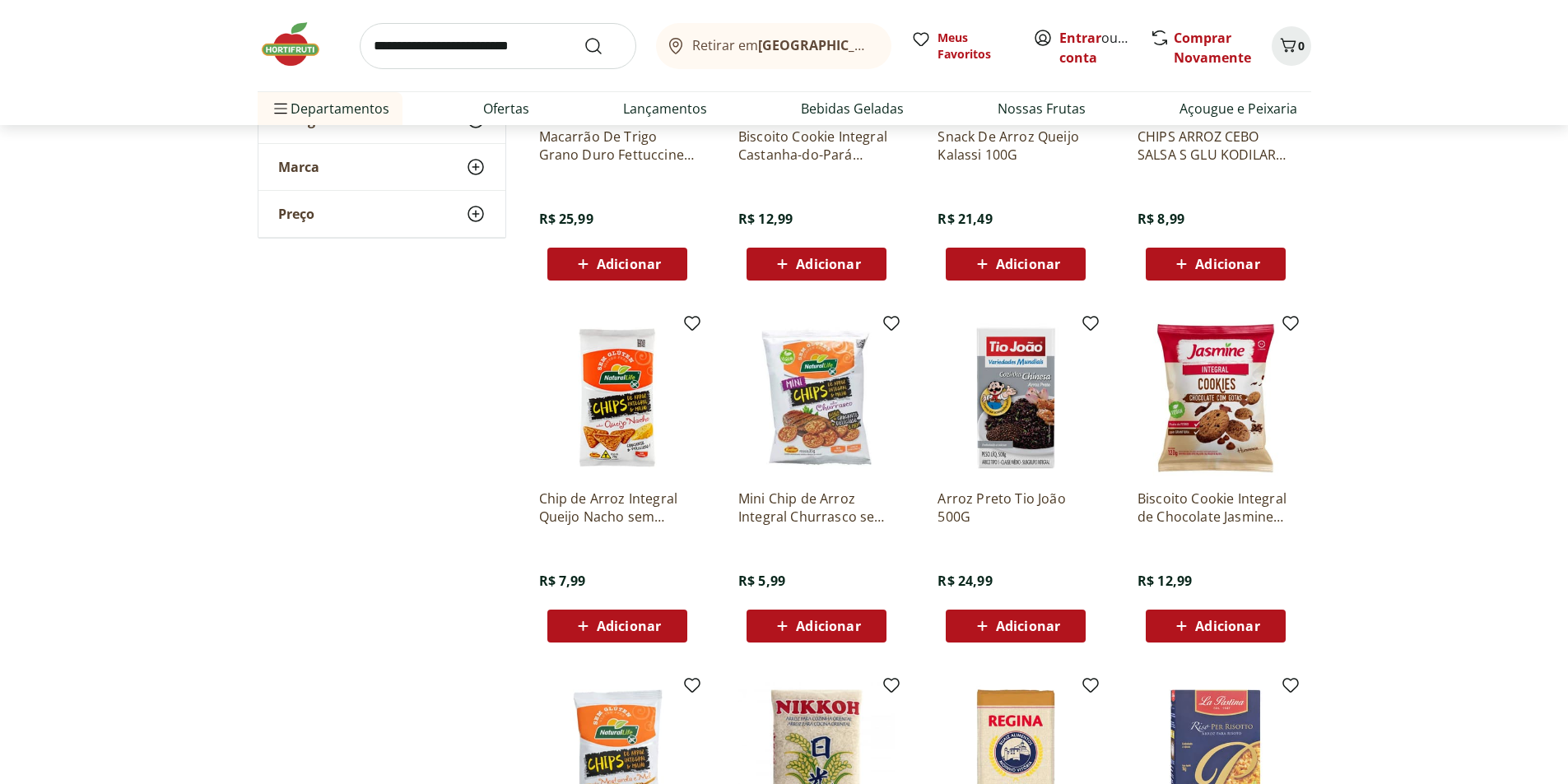
scroll to position [3700, 0]
